Goal: Check status: Check status

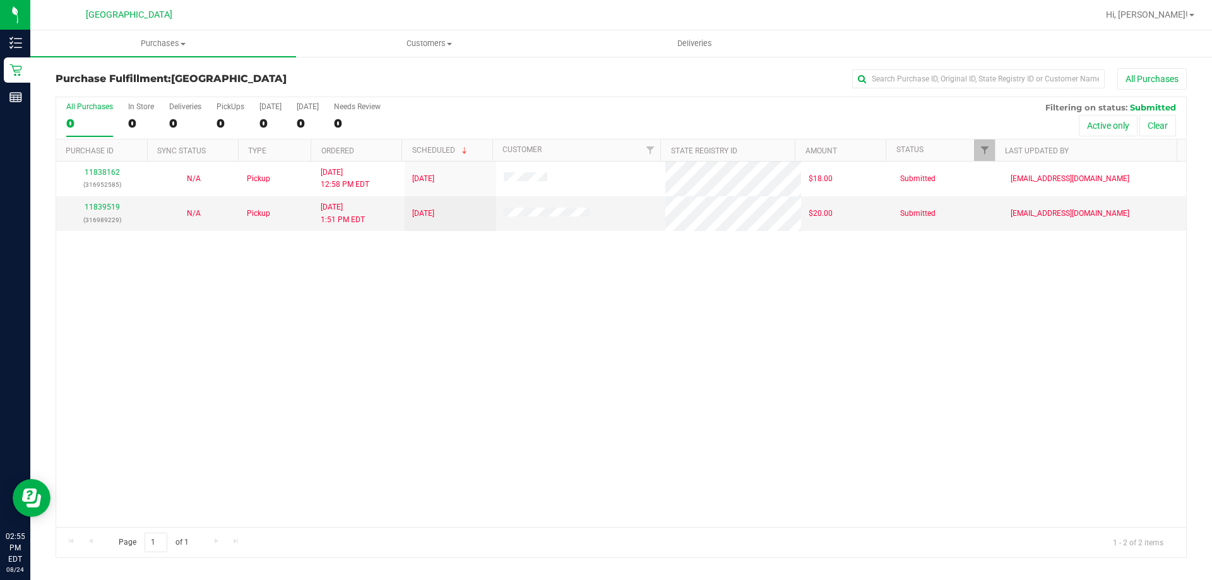
click at [612, 388] on div "11838162 (316952585) N/A Pickup [DATE] 12:58 PM EDT 8/24/2025 $18.00 Submitted …" at bounding box center [621, 344] width 1130 height 365
click at [696, 434] on div "11838162 (316952585) N/A Pickup [DATE] 12:58 PM EDT 8/24/2025 $18.00 Submitted …" at bounding box center [621, 344] width 1130 height 365
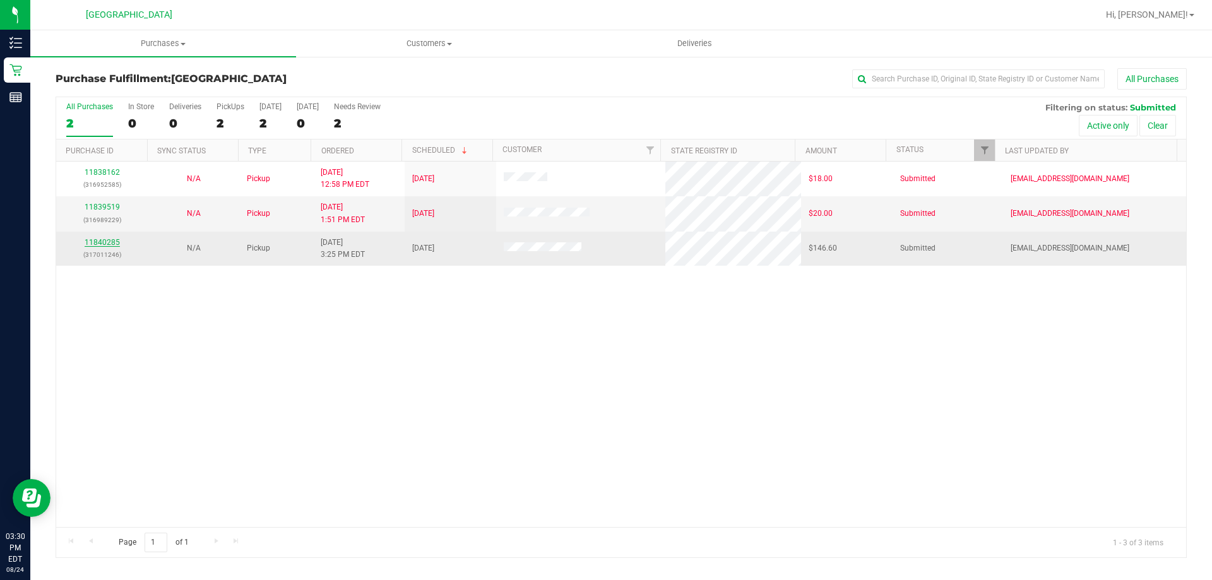
click at [115, 239] on link "11840285" at bounding box center [102, 242] width 35 height 9
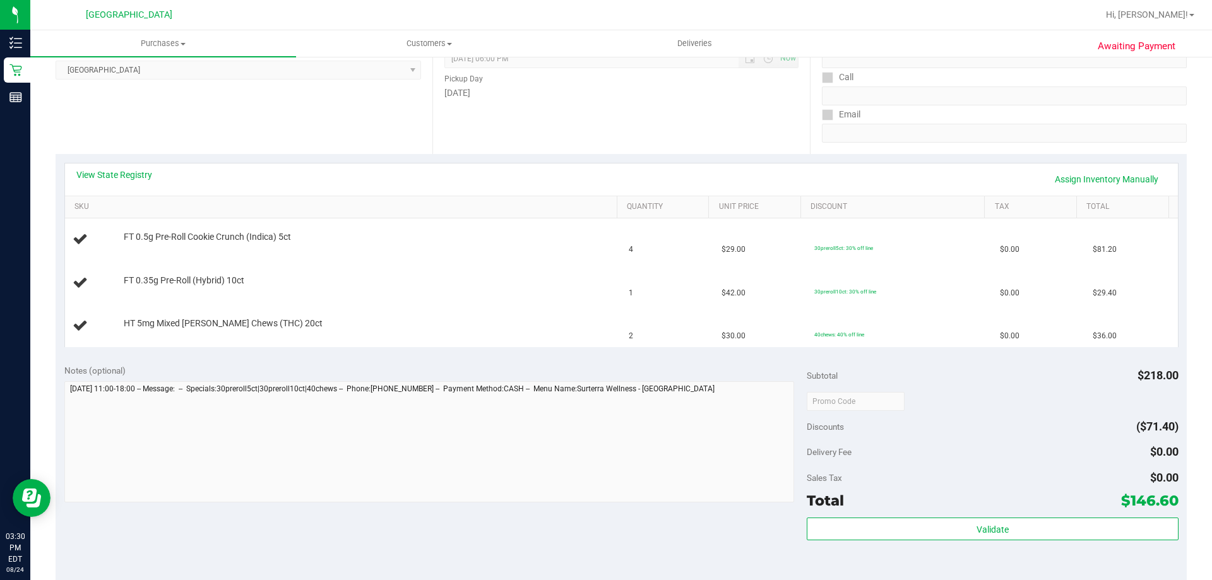
scroll to position [189, 0]
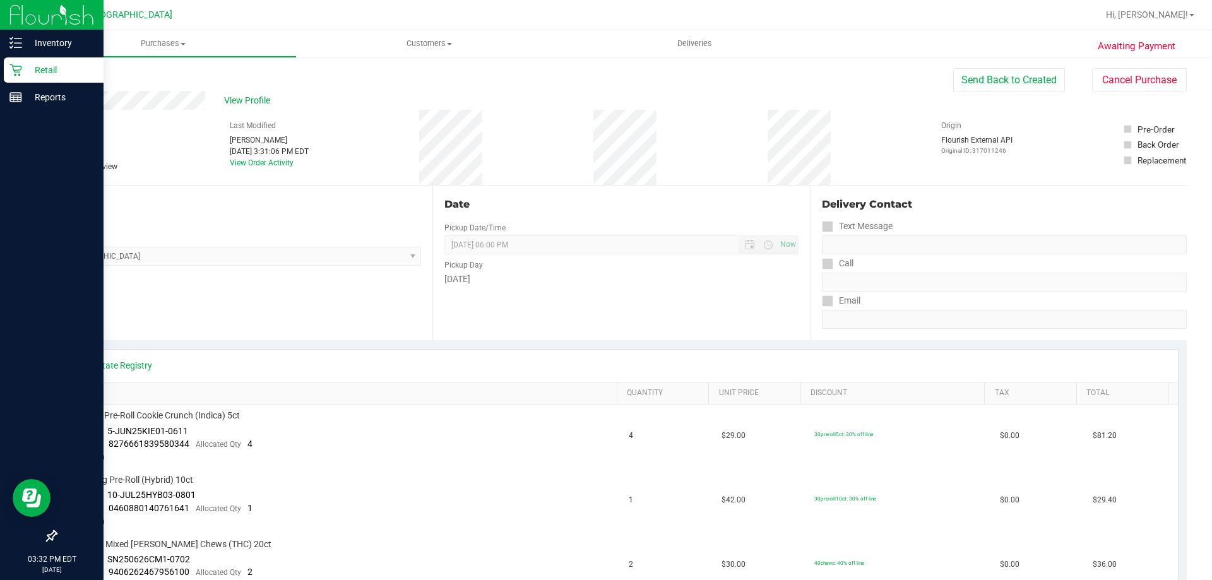
click at [27, 61] on div "Retail" at bounding box center [54, 69] width 100 height 25
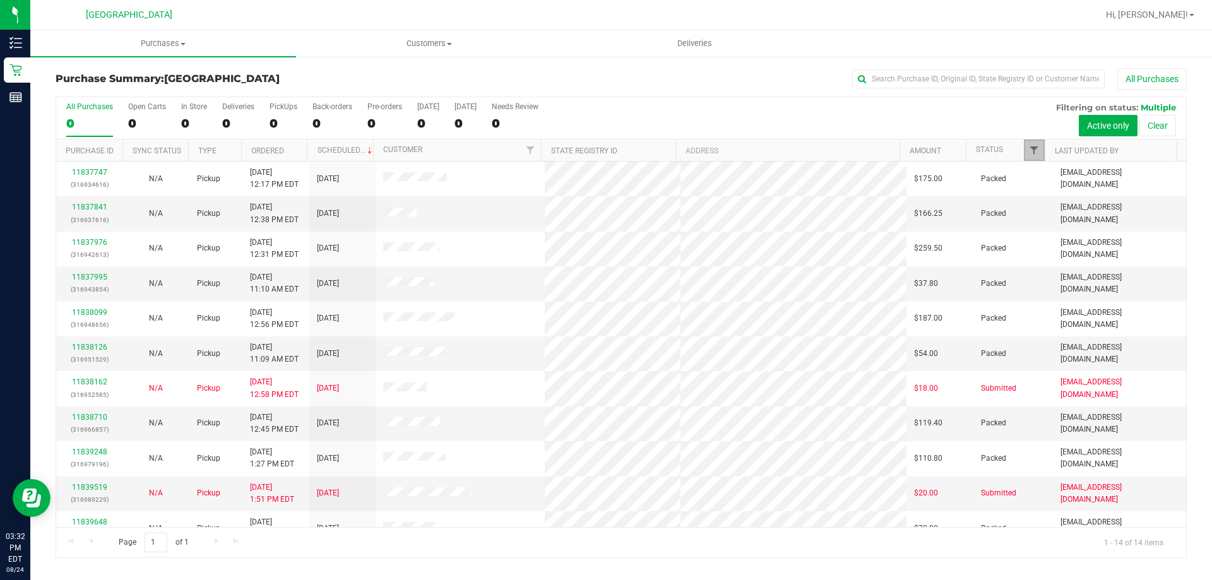
click at [1031, 151] on span "Filter" at bounding box center [1034, 150] width 10 height 10
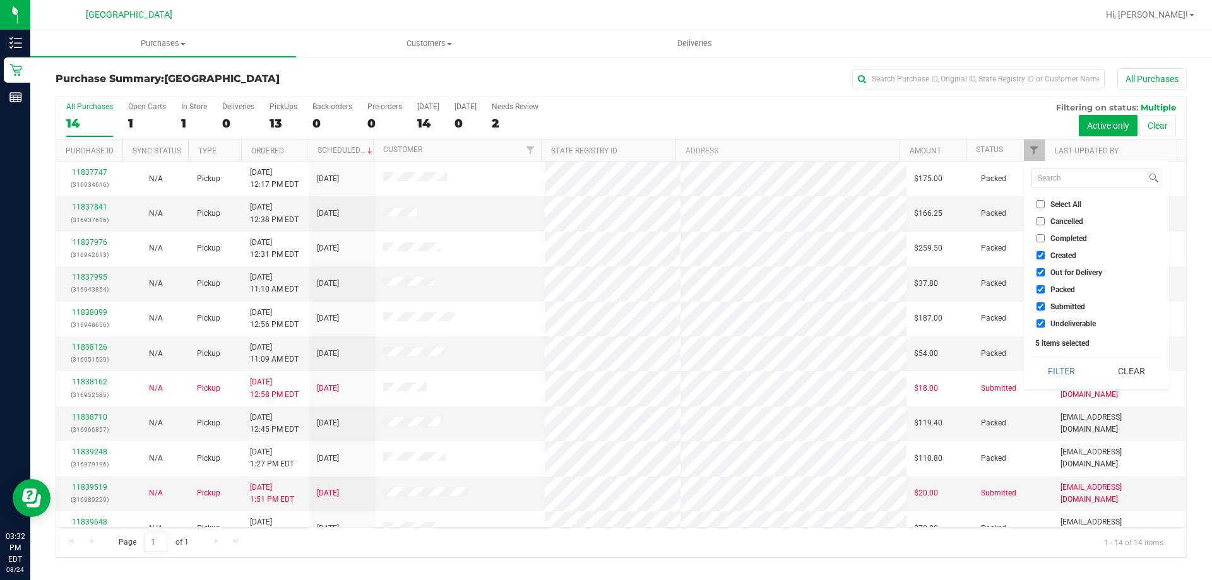
click at [1043, 203] on input "Select All" at bounding box center [1041, 204] width 8 height 8
checkbox input "true"
click at [1043, 203] on input "Select All" at bounding box center [1041, 204] width 8 height 8
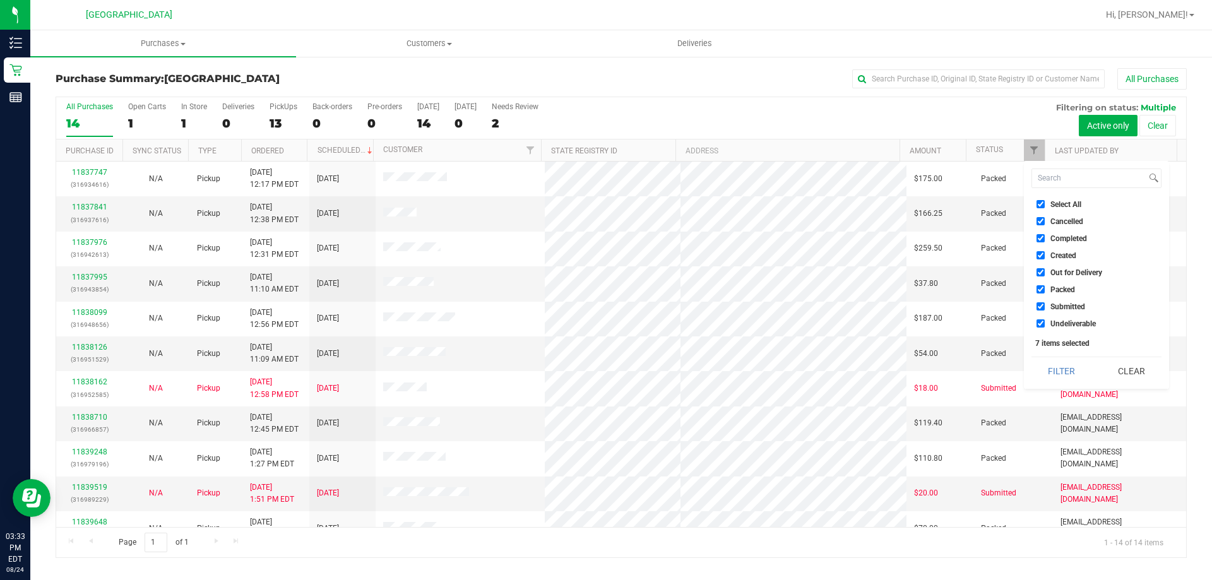
checkbox input "false"
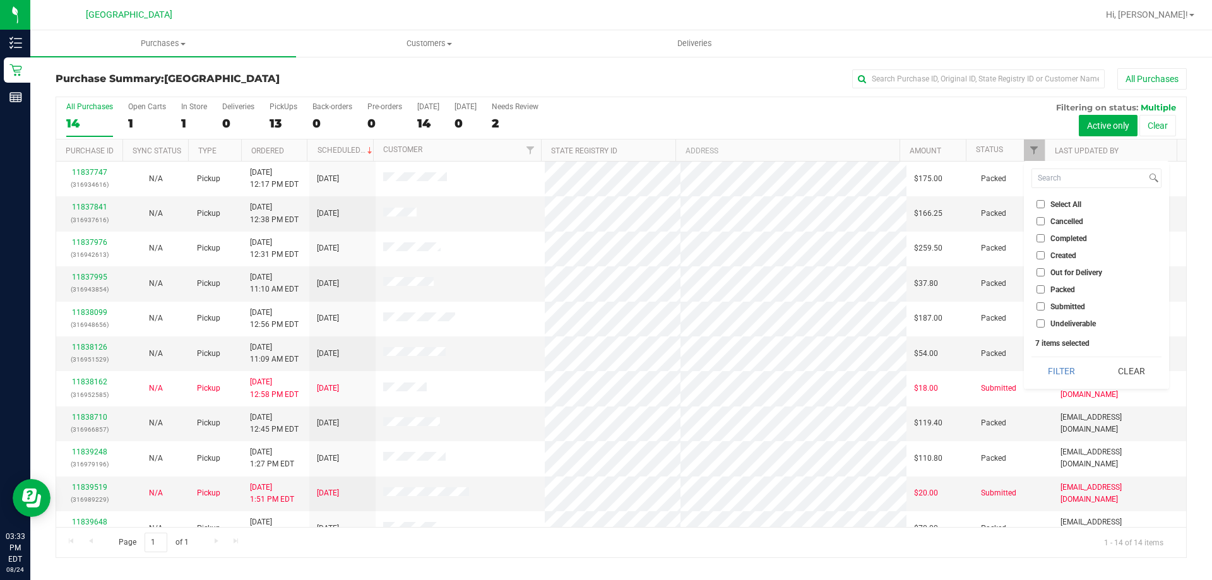
checkbox input "false"
click at [1059, 309] on span "Submitted" at bounding box center [1067, 307] width 35 height 8
click at [1045, 309] on input "Submitted" at bounding box center [1041, 306] width 8 height 8
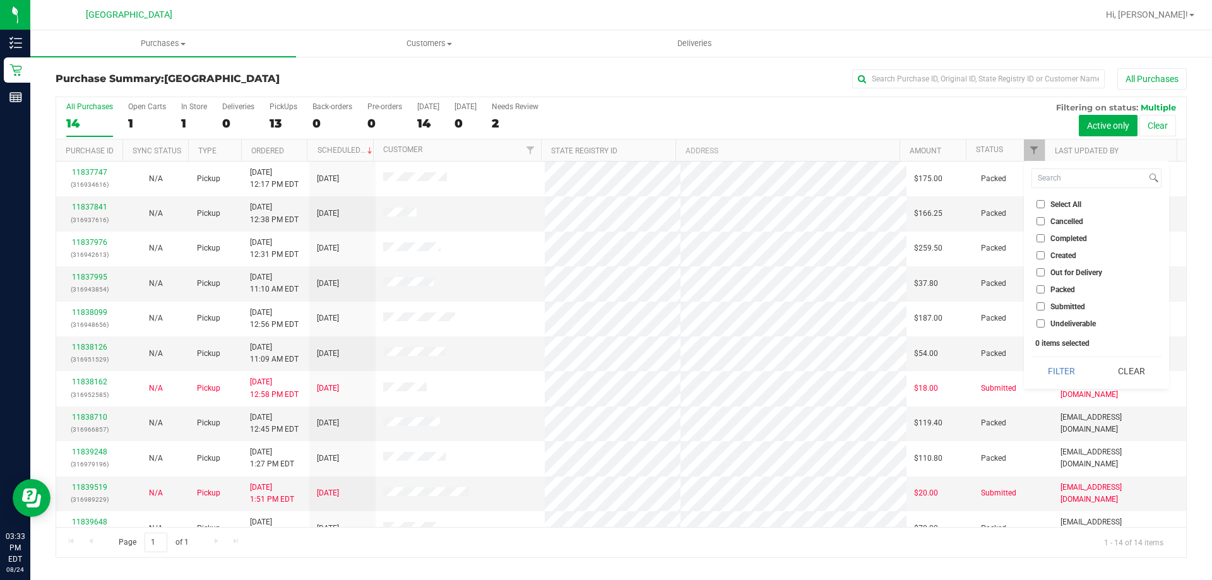
checkbox input "true"
click at [1059, 371] on button "Filter" at bounding box center [1061, 371] width 61 height 28
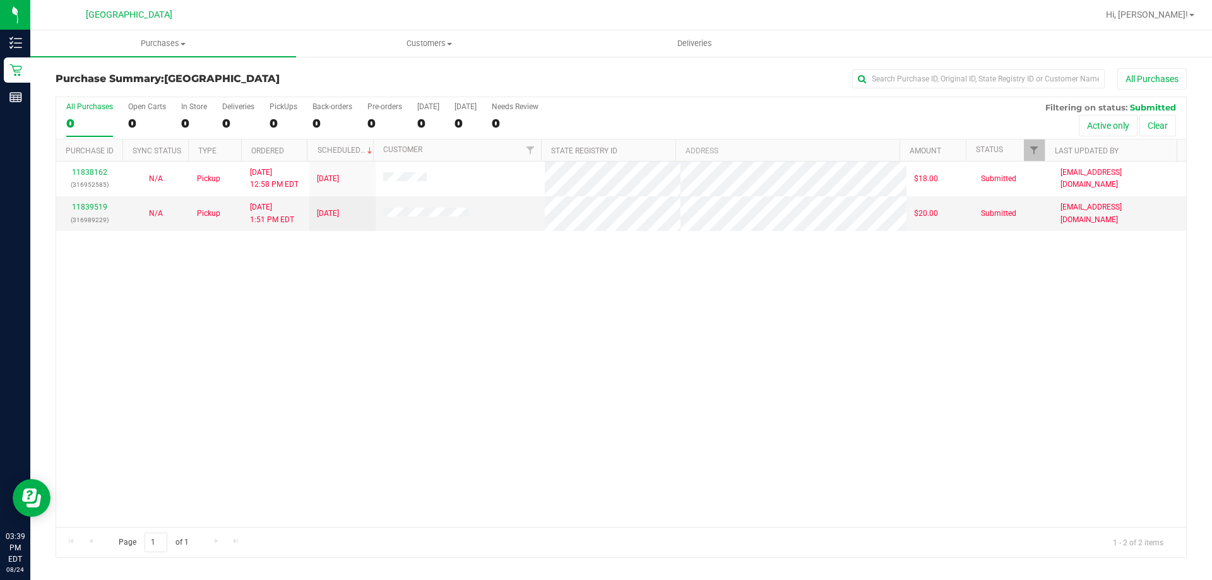
drag, startPoint x: 1083, startPoint y: 465, endPoint x: 1139, endPoint y: 458, distance: 56.6
click at [1085, 465] on div "11838162 (316952585) N/A Pickup 8/24/2025 12:58 PM EDT 8/24/2025 $18.00 Submitt…" at bounding box center [621, 344] width 1130 height 365
click at [401, 347] on div "11838162 (316952585) N/A Pickup 8/24/2025 12:58 PM EDT 8/24/2025 $18.00 Submitt…" at bounding box center [621, 344] width 1130 height 365
drag, startPoint x: 400, startPoint y: 340, endPoint x: 249, endPoint y: 314, distance: 152.6
click at [249, 314] on div "11838162 (316952585) N/A Pickup 8/24/2025 12:58 PM EDT 8/24/2025 $18.00 Submitt…" at bounding box center [621, 344] width 1130 height 365
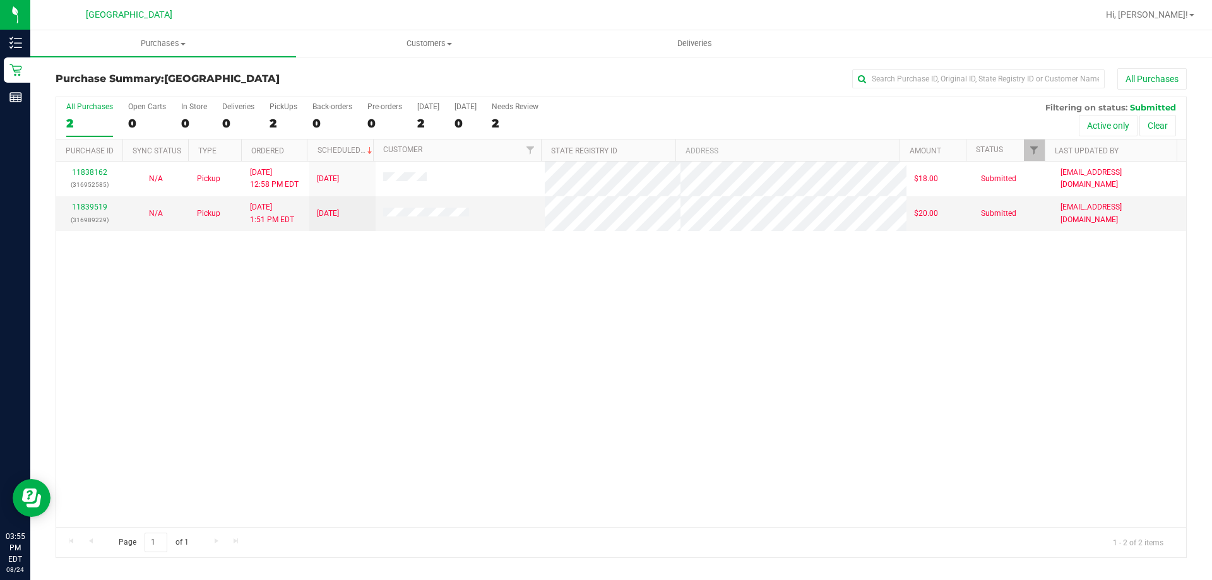
drag, startPoint x: 778, startPoint y: 501, endPoint x: 675, endPoint y: 377, distance: 160.9
click at [673, 380] on div "11838162 (316952585) N/A Pickup [DATE] 12:58 PM EDT 8/24/2025 $18.00 Submitted …" at bounding box center [621, 344] width 1130 height 365
